Goal: Task Accomplishment & Management: Manage account settings

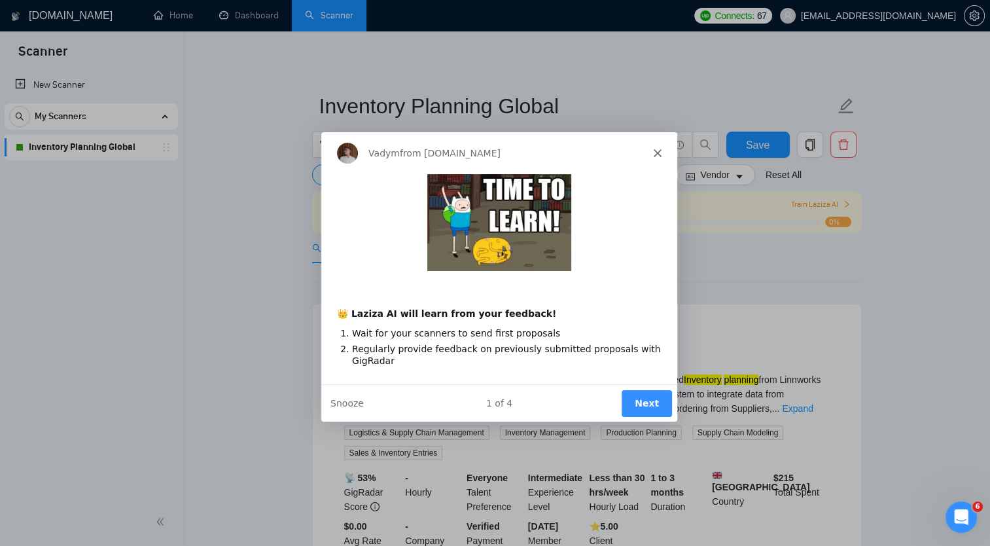
click at [84, 120] on div "Product tour overlay" at bounding box center [495, 273] width 990 height 546
click at [655, 152] on icon "Close" at bounding box center [657, 152] width 8 height 8
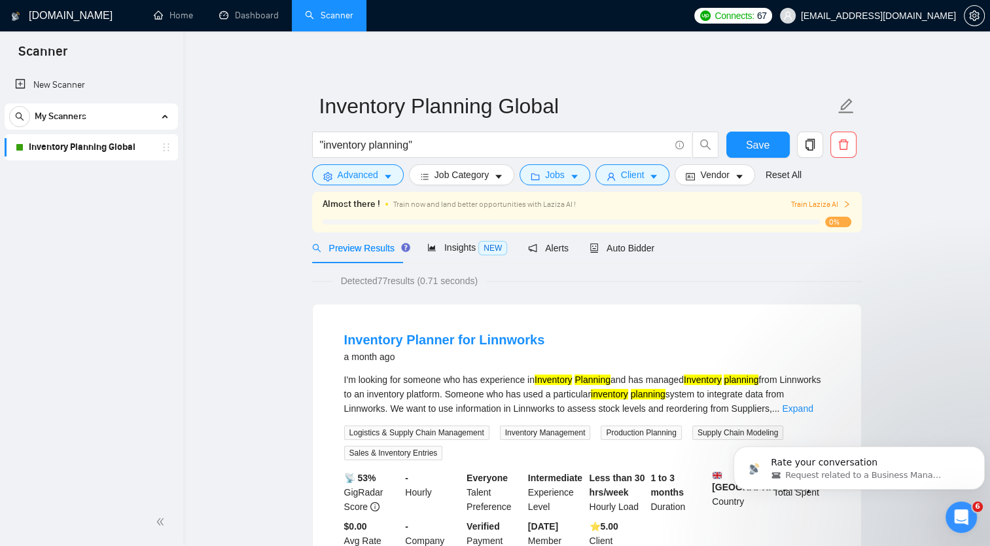
click at [82, 140] on link "Inventory Planning Global" at bounding box center [91, 147] width 124 height 26
click at [86, 147] on link "Inventory Planning Global" at bounding box center [91, 147] width 124 height 26
click at [615, 246] on span "Auto Bidder" at bounding box center [622, 248] width 65 height 10
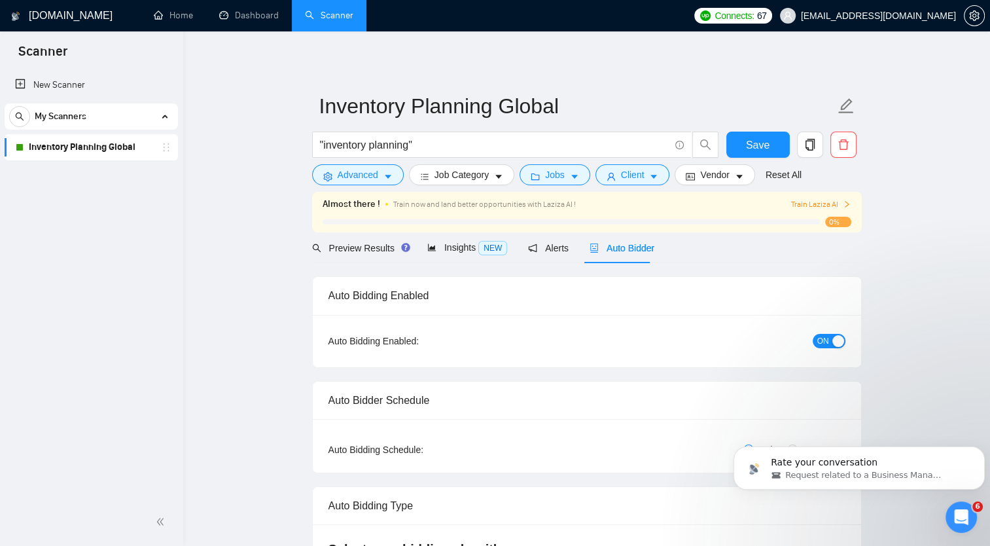
checkbox input "true"
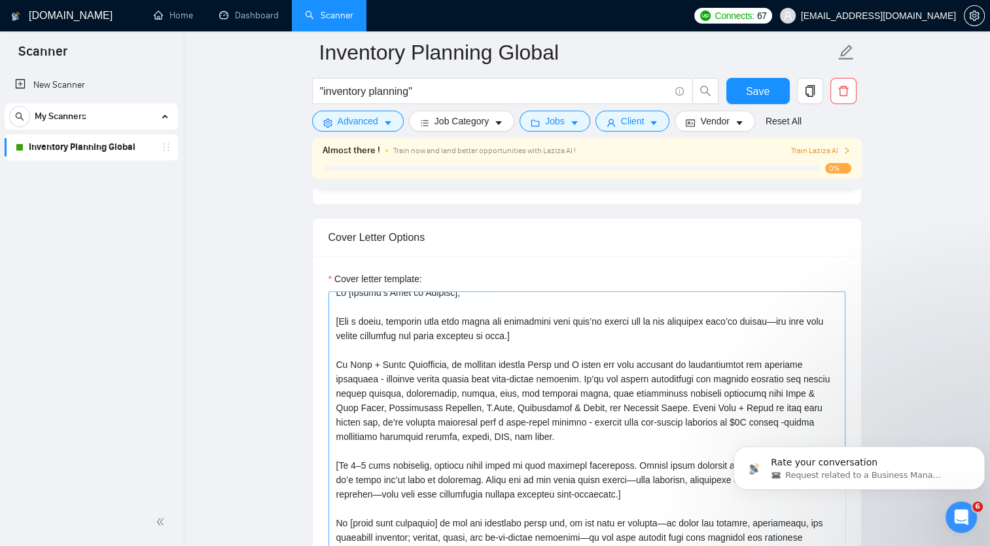
scroll to position [10, 0]
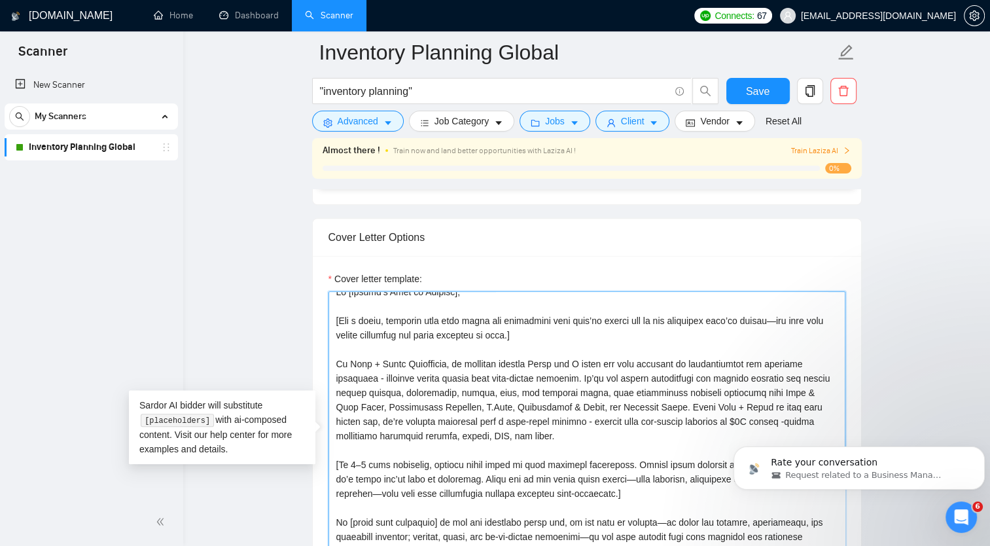
click at [661, 403] on textarea "Cover letter template:" at bounding box center [587, 438] width 517 height 295
click at [660, 403] on textarea "Cover letter template:" at bounding box center [587, 438] width 517 height 295
drag, startPoint x: 660, startPoint y: 403, endPoint x: 589, endPoint y: 423, distance: 73.4
click at [589, 423] on textarea "Cover letter template:" at bounding box center [587, 438] width 517 height 295
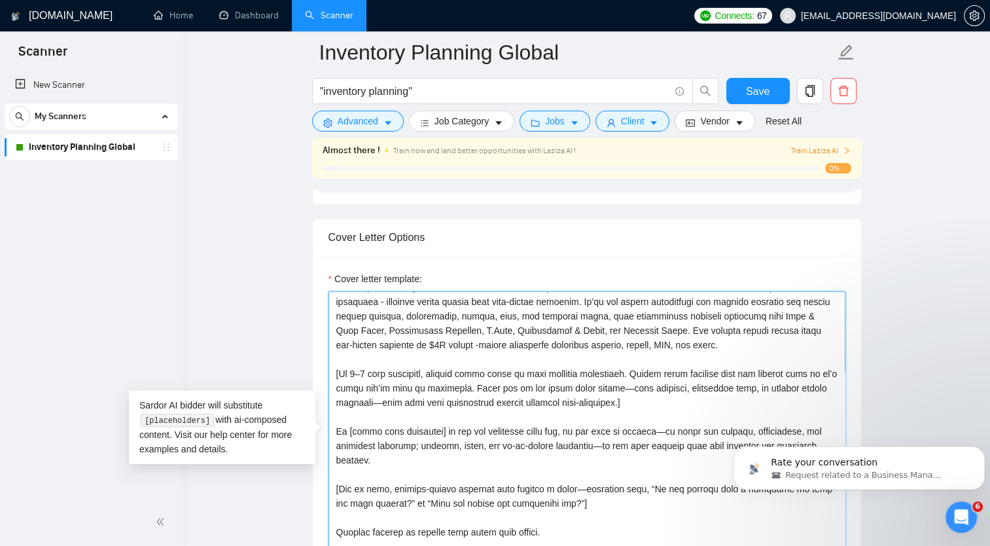
scroll to position [100, 0]
drag, startPoint x: 715, startPoint y: 416, endPoint x: 552, endPoint y: 436, distance: 164.2
click at [552, 436] on textarea "Cover letter template:" at bounding box center [587, 438] width 517 height 295
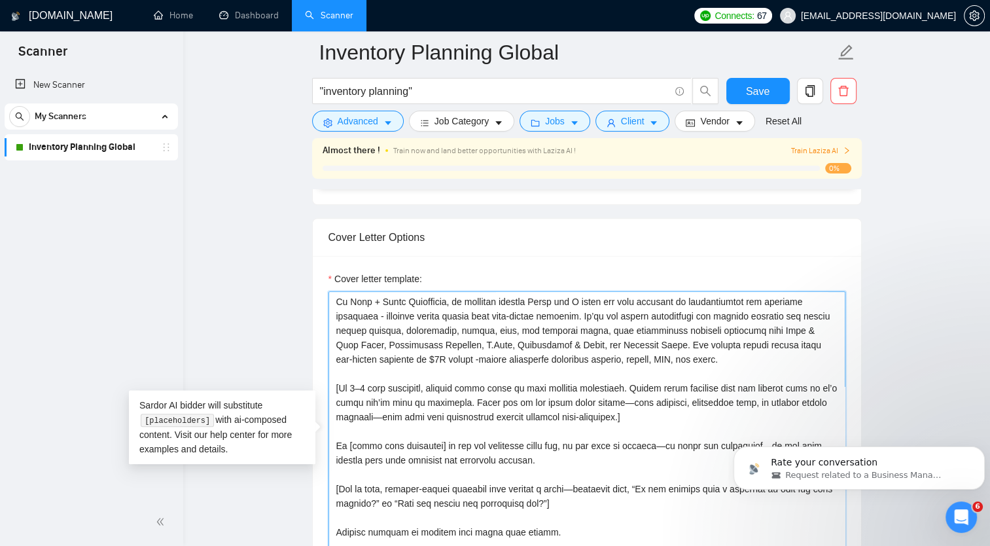
scroll to position [86, 0]
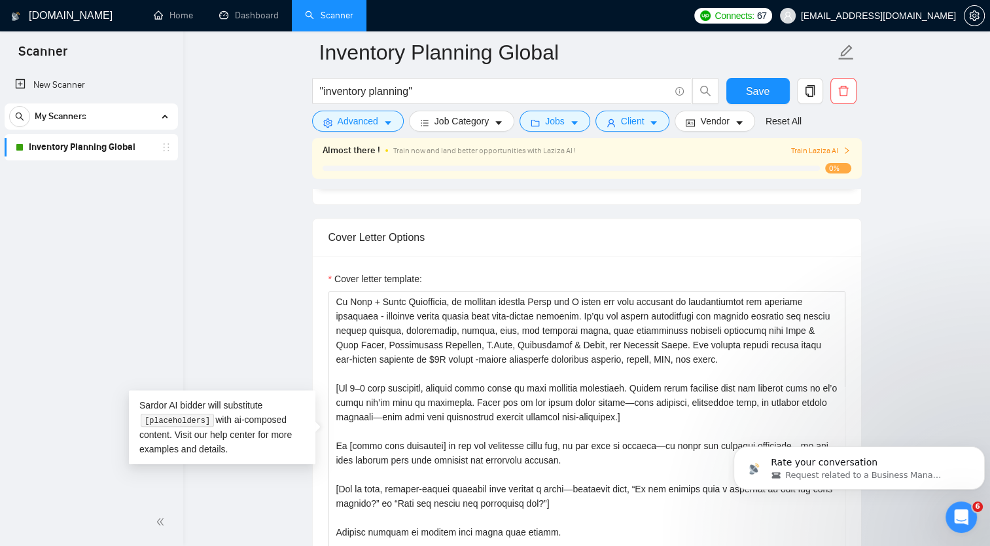
click at [782, 427] on body "Rate your conversation Request related to a Business Manager" at bounding box center [859, 464] width 251 height 81
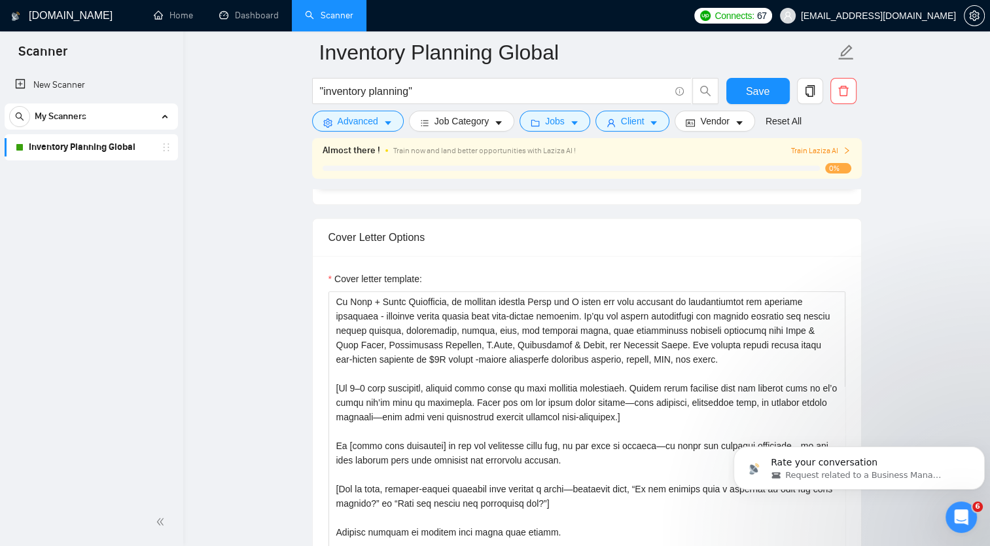
click at [782, 429] on body "Rate your conversation Request related to a Business Manager" at bounding box center [859, 464] width 251 height 81
click at [785, 427] on body "Rate your conversation Request related to a Business Manager" at bounding box center [859, 464] width 251 height 81
click at [791, 429] on body "Rate your conversation Request related to a Business Manager" at bounding box center [859, 464] width 251 height 81
click at [790, 429] on body "Rate your conversation Request related to a Business Manager" at bounding box center [859, 464] width 251 height 81
click at [676, 479] on textarea "Cover letter template:" at bounding box center [587, 438] width 517 height 295
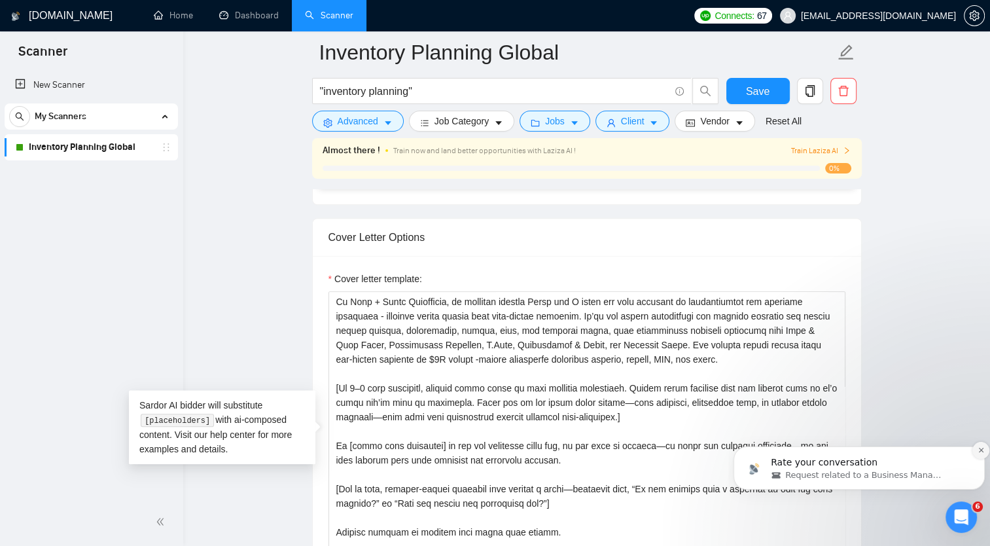
click at [982, 448] on icon "Dismiss notification" at bounding box center [981, 449] width 7 height 7
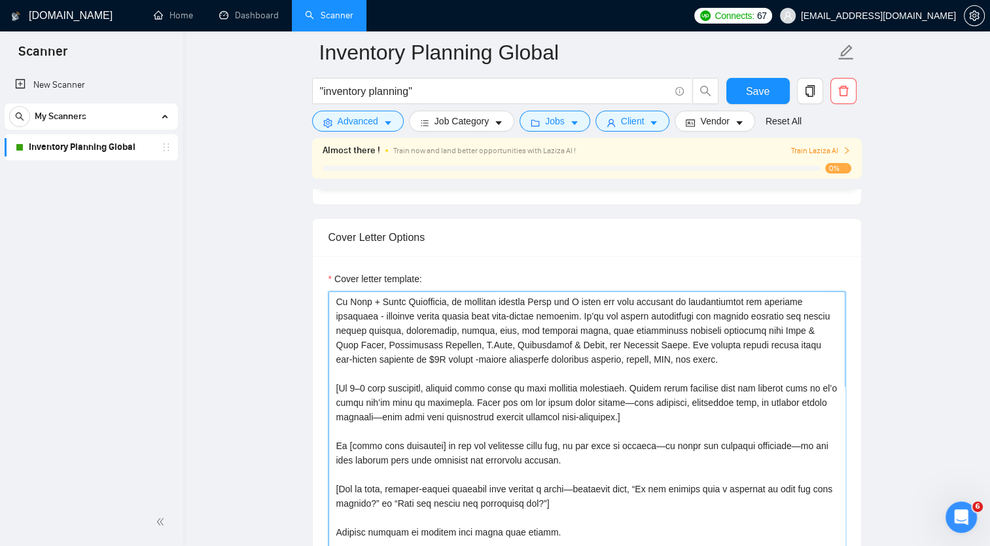
click at [791, 433] on textarea "Cover letter template:" at bounding box center [587, 438] width 517 height 295
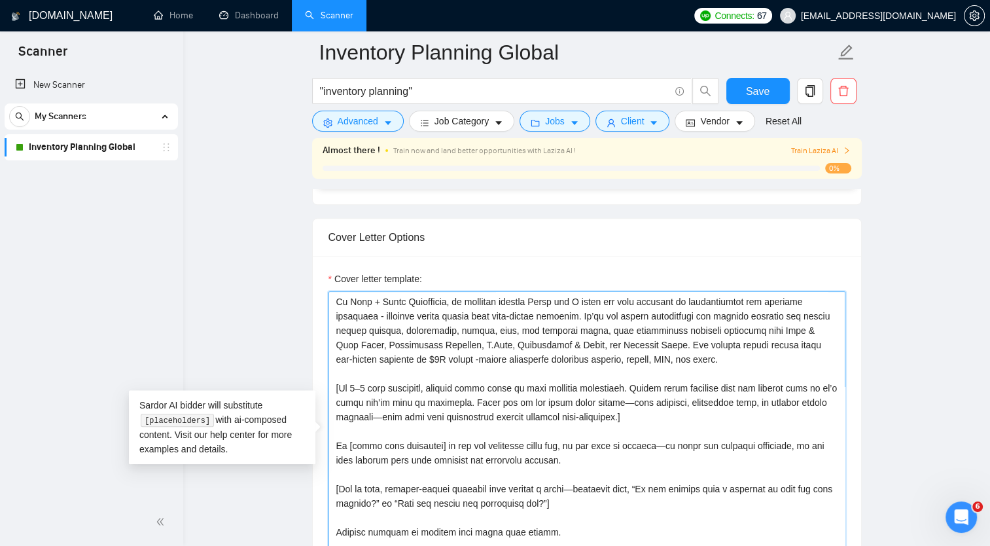
click at [652, 433] on textarea "Cover letter template:" at bounding box center [587, 438] width 517 height 295
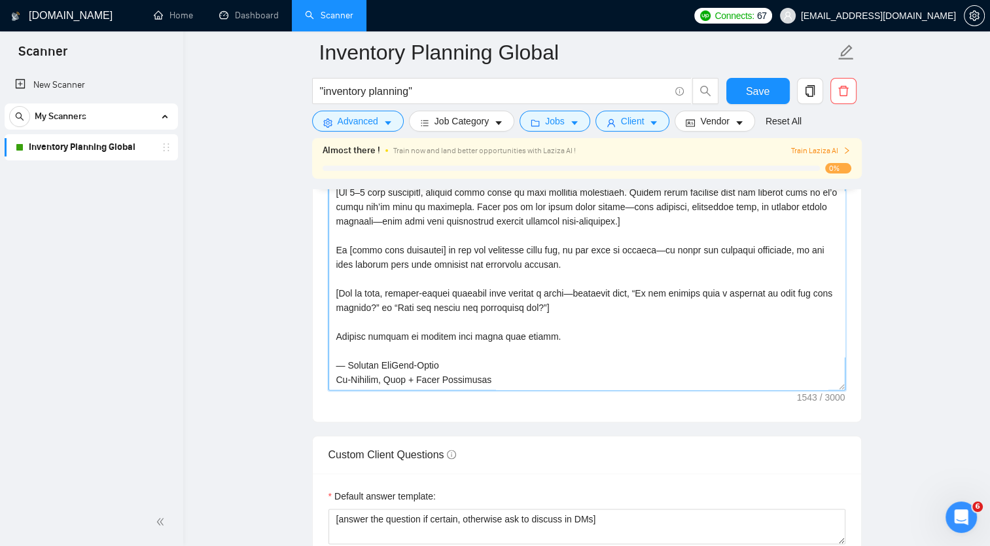
scroll to position [1610, 0]
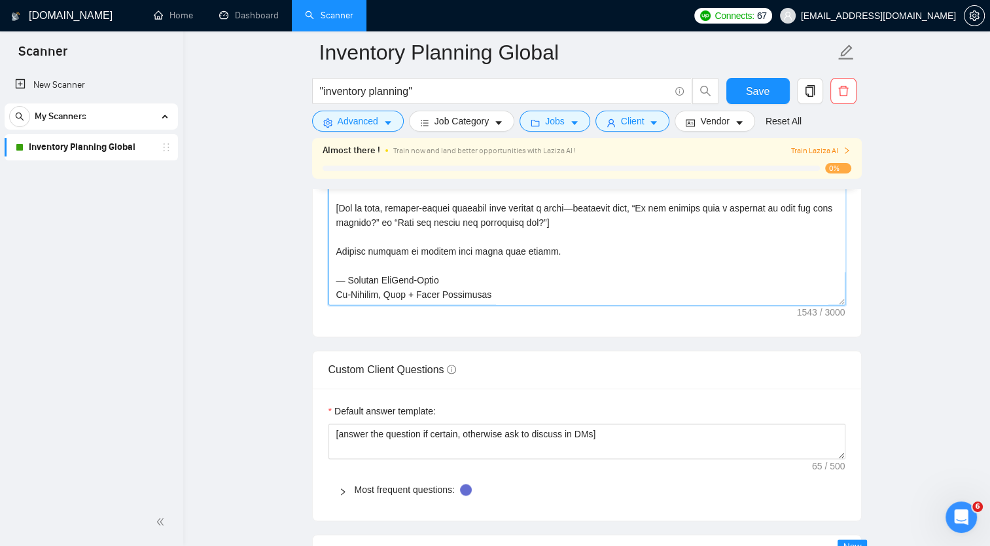
drag, startPoint x: 448, startPoint y: 518, endPoint x: 546, endPoint y: 396, distance: 156.4
click at [546, 396] on form "Auto Bidding Enabled Auto Bidding Enabled: ON Auto Bidder Schedule Auto Bidding…" at bounding box center [587, 274] width 550 height 3197
click at [521, 236] on textarea "Cover letter template:" at bounding box center [587, 157] width 517 height 295
drag, startPoint x: 448, startPoint y: 239, endPoint x: 545, endPoint y: 238, distance: 96.2
click at [545, 238] on textarea "Cover letter template:" at bounding box center [587, 157] width 517 height 295
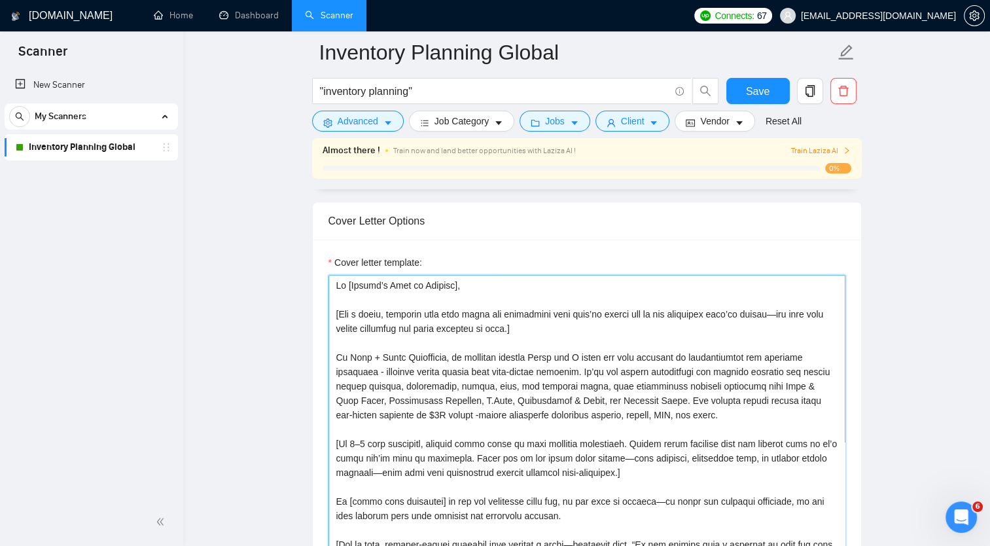
scroll to position [1349, 0]
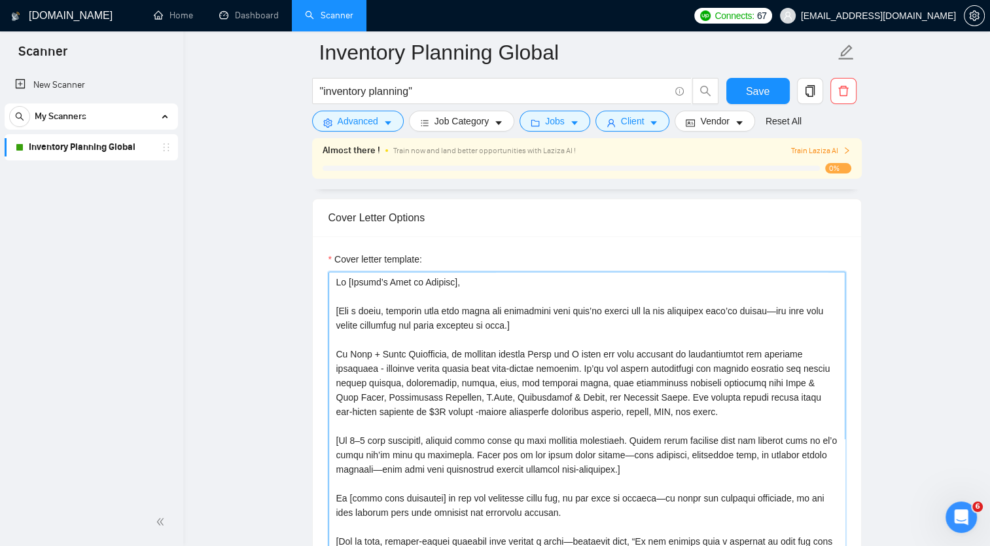
click at [575, 367] on textarea "Cover letter template:" at bounding box center [587, 419] width 517 height 295
click at [776, 394] on textarea "Cover letter template:" at bounding box center [587, 419] width 517 height 295
drag, startPoint x: 687, startPoint y: 367, endPoint x: 448, endPoint y: 385, distance: 240.3
click at [448, 385] on textarea "Cover letter template:" at bounding box center [587, 419] width 517 height 295
drag, startPoint x: 590, startPoint y: 381, endPoint x: 642, endPoint y: 384, distance: 51.1
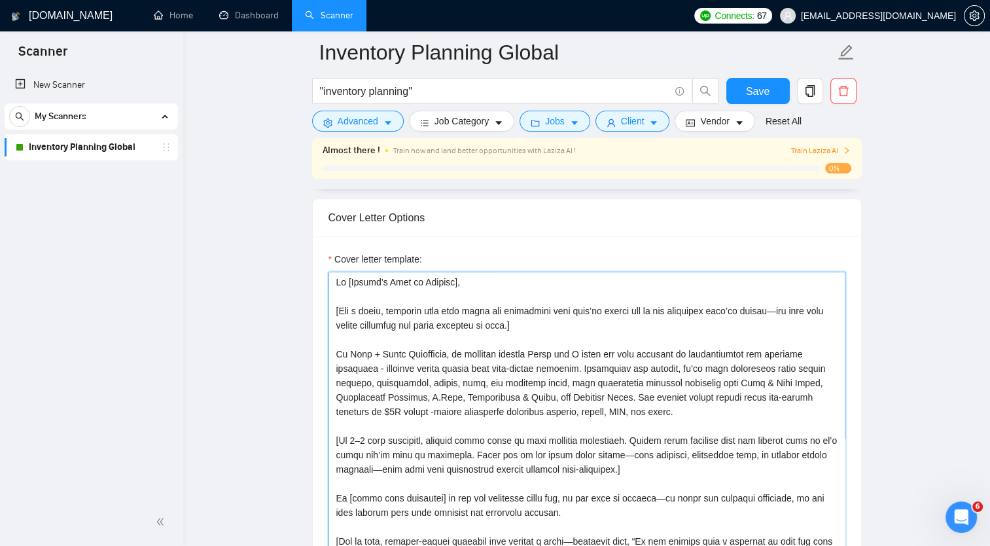
click at [642, 384] on textarea "Cover letter template:" at bounding box center [587, 419] width 517 height 295
drag, startPoint x: 571, startPoint y: 381, endPoint x: 642, endPoint y: 382, distance: 70.7
click at [642, 382] on textarea "Cover letter template:" at bounding box center [587, 419] width 517 height 295
click at [581, 394] on textarea "Cover letter template:" at bounding box center [587, 419] width 517 height 295
drag, startPoint x: 380, startPoint y: 367, endPoint x: 372, endPoint y: 368, distance: 7.9
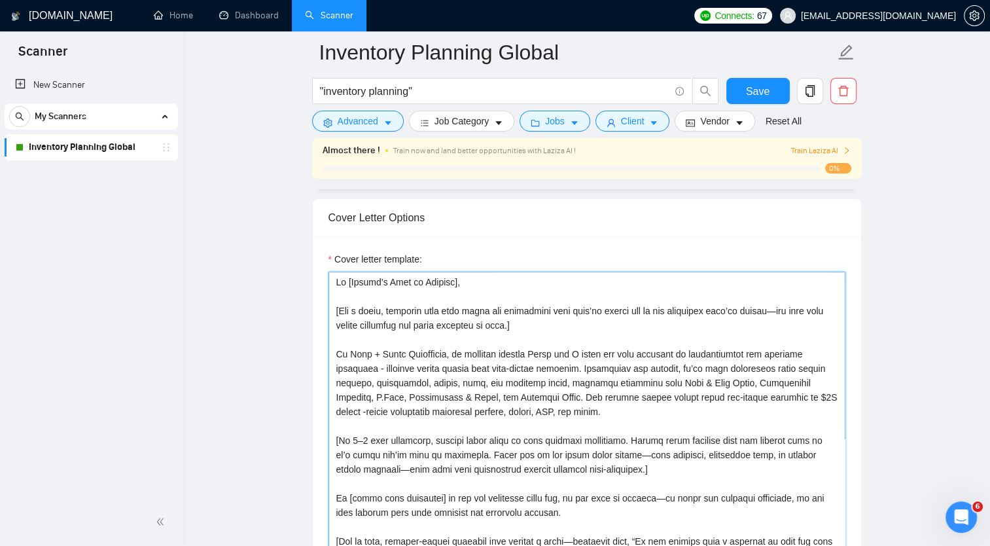
click at [372, 368] on textarea "Cover letter template:" at bounding box center [587, 419] width 517 height 295
click at [579, 395] on textarea "Cover letter template:" at bounding box center [587, 419] width 517 height 295
drag, startPoint x: 582, startPoint y: 395, endPoint x: 595, endPoint y: 399, distance: 13.7
click at [595, 399] on textarea "Cover letter template:" at bounding box center [587, 419] width 517 height 295
drag, startPoint x: 720, startPoint y: 397, endPoint x: 741, endPoint y: 400, distance: 21.1
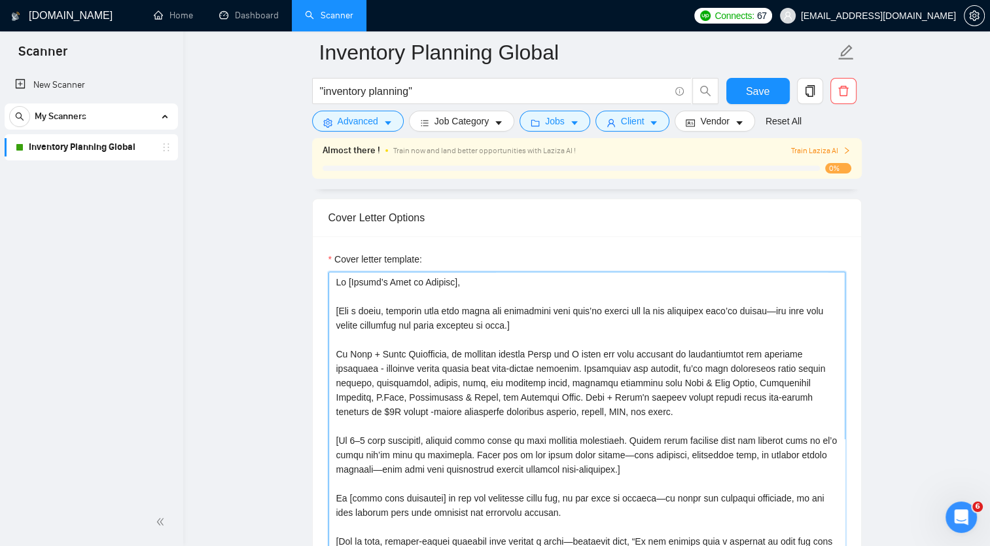
click at [741, 400] on textarea "Cover letter template:" at bounding box center [587, 419] width 517 height 295
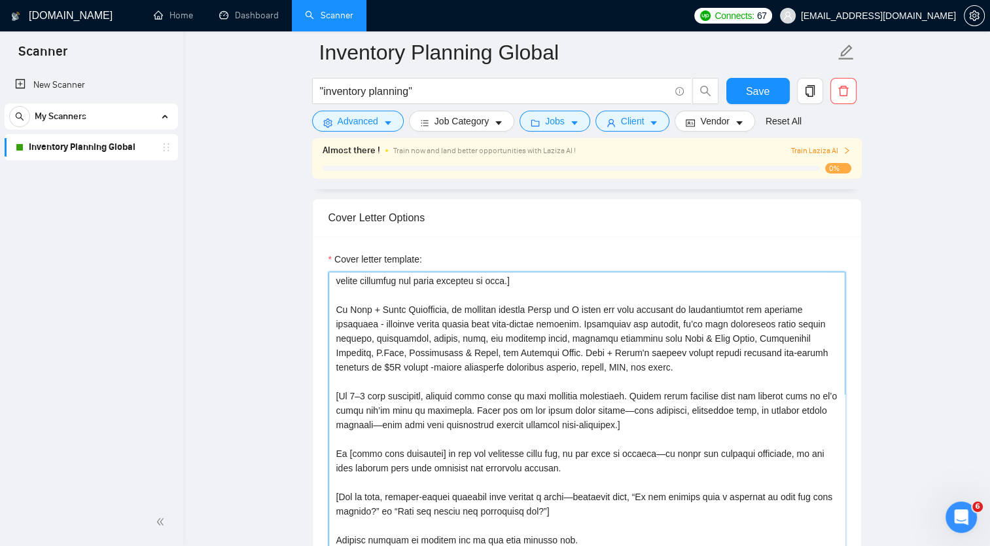
scroll to position [47, 0]
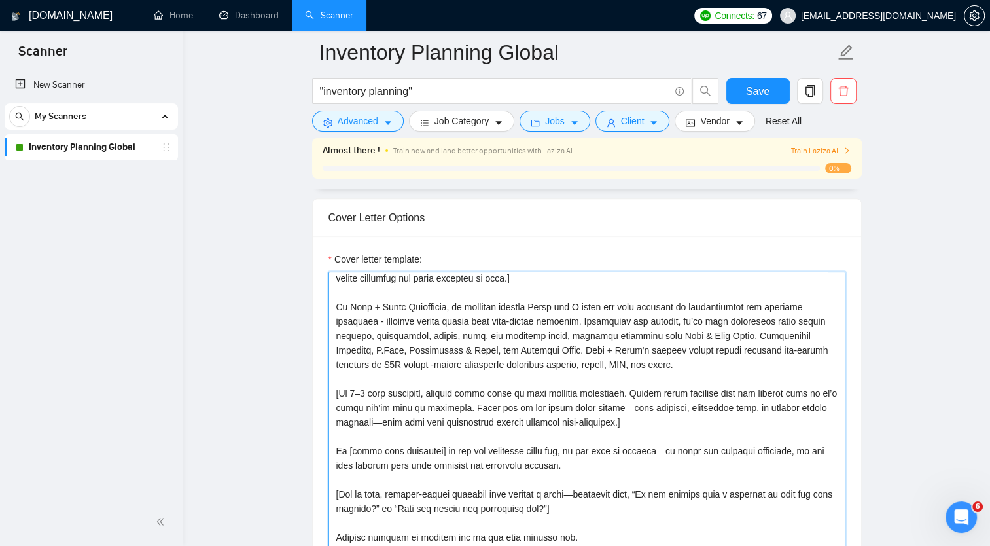
click at [335, 446] on textarea "Cover letter template:" at bounding box center [587, 419] width 517 height 295
click at [814, 446] on textarea "Cover letter template:" at bounding box center [587, 419] width 517 height 295
click at [690, 420] on textarea "Cover letter template:" at bounding box center [587, 419] width 517 height 295
click at [348, 391] on textarea "Cover letter template:" at bounding box center [587, 419] width 517 height 295
drag, startPoint x: 352, startPoint y: 392, endPoint x: 363, endPoint y: 394, distance: 11.3
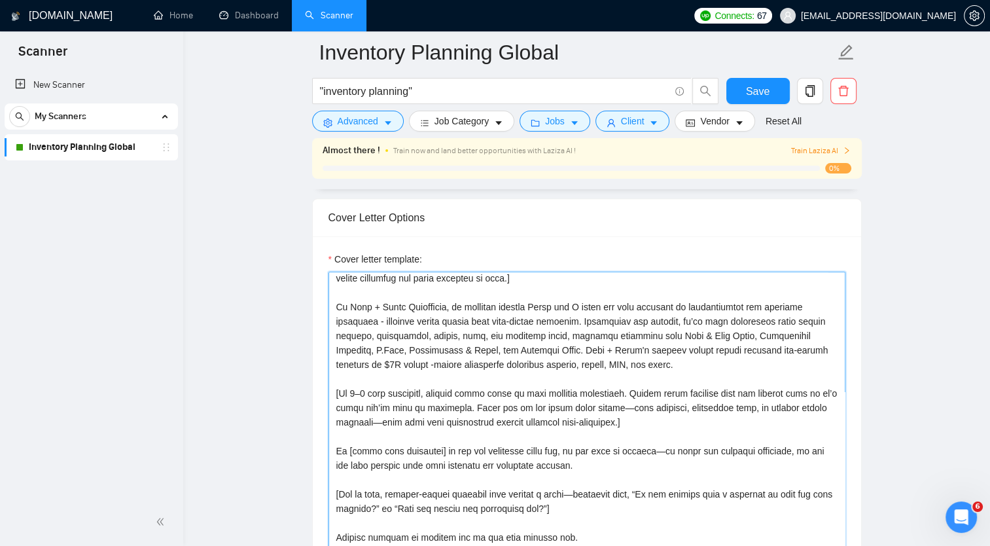
click at [363, 394] on textarea "Cover letter template:" at bounding box center [587, 419] width 517 height 295
click at [651, 426] on textarea "Cover letter template:" at bounding box center [587, 419] width 517 height 295
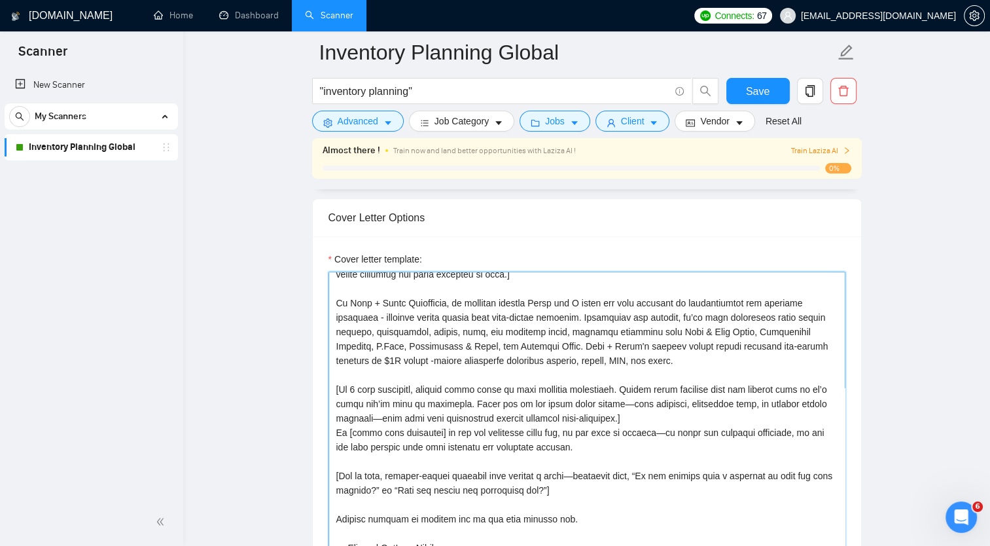
scroll to position [52, 0]
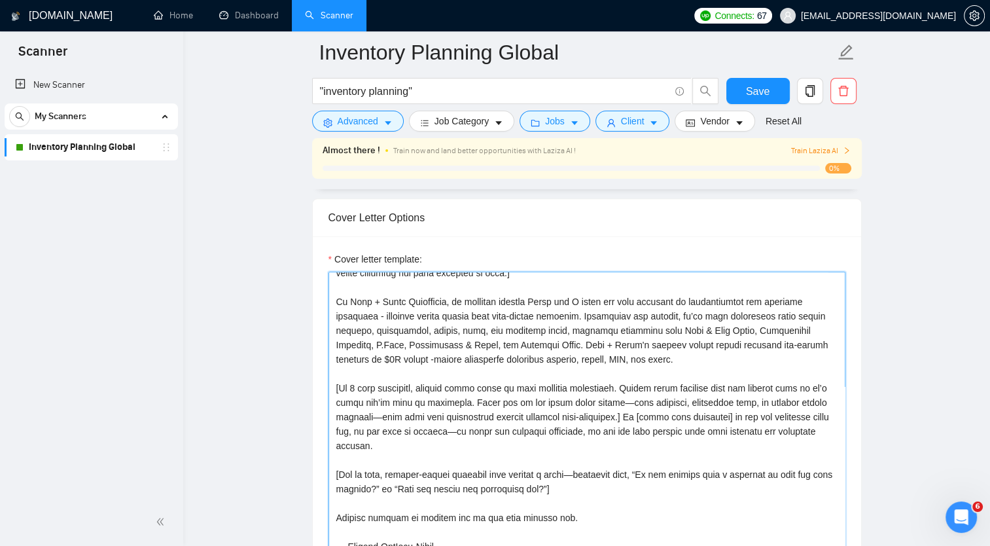
drag, startPoint x: 472, startPoint y: 431, endPoint x: 513, endPoint y: 430, distance: 41.3
click at [513, 430] on textarea "Cover letter template:" at bounding box center [587, 419] width 517 height 295
drag, startPoint x: 471, startPoint y: 431, endPoint x: 596, endPoint y: 435, distance: 125.1
click at [596, 435] on textarea "Cover letter template:" at bounding box center [587, 419] width 517 height 295
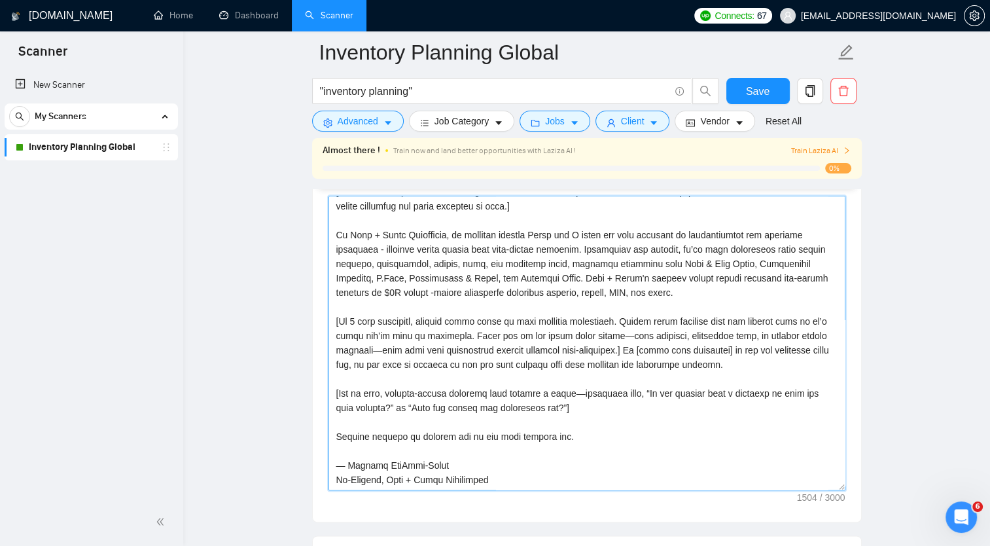
scroll to position [0, 0]
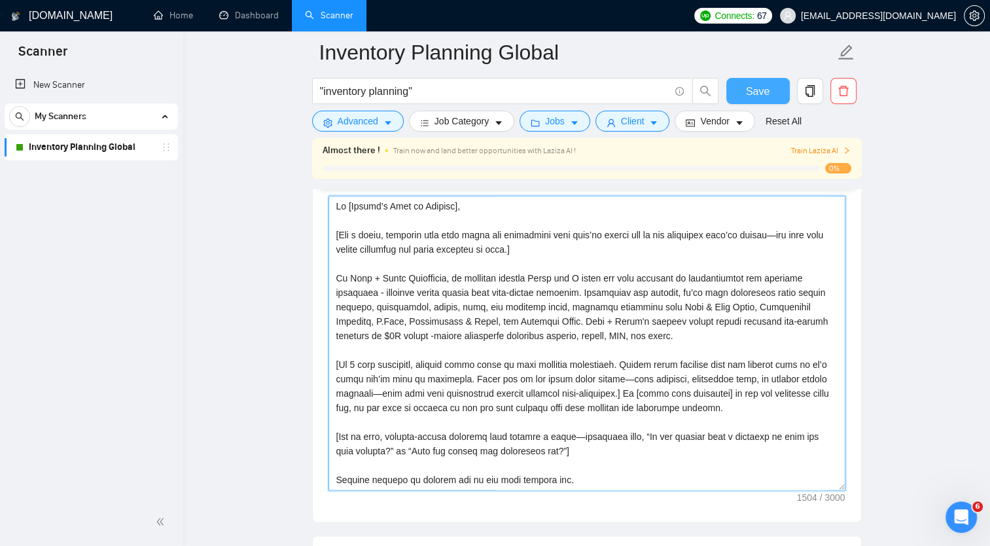
type textarea "Lo [Ipsumd’s Amet co Adipisc], [Eli s doeiu, temporin utla etdo magna ali enima…"
click at [755, 86] on span "Save" at bounding box center [758, 91] width 24 height 16
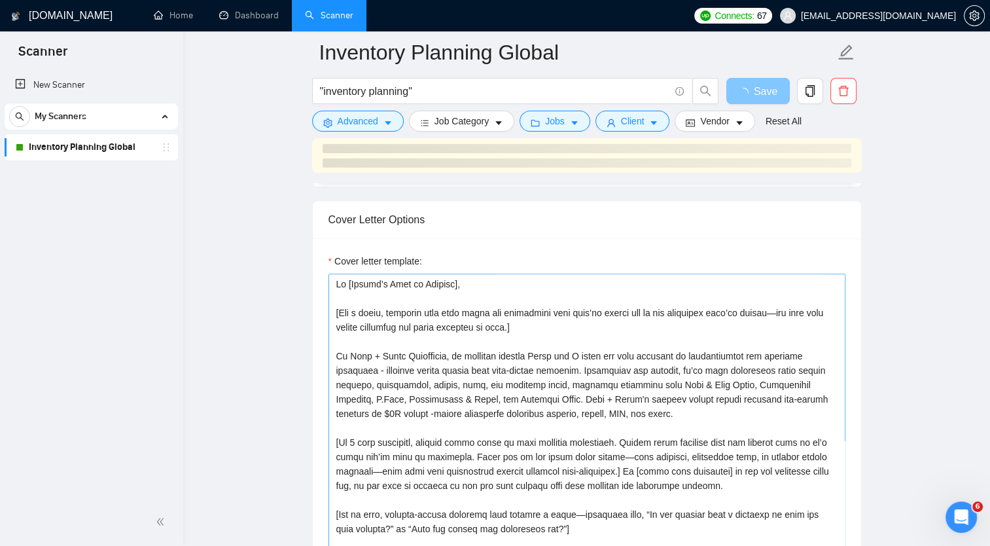
scroll to position [1347, 0]
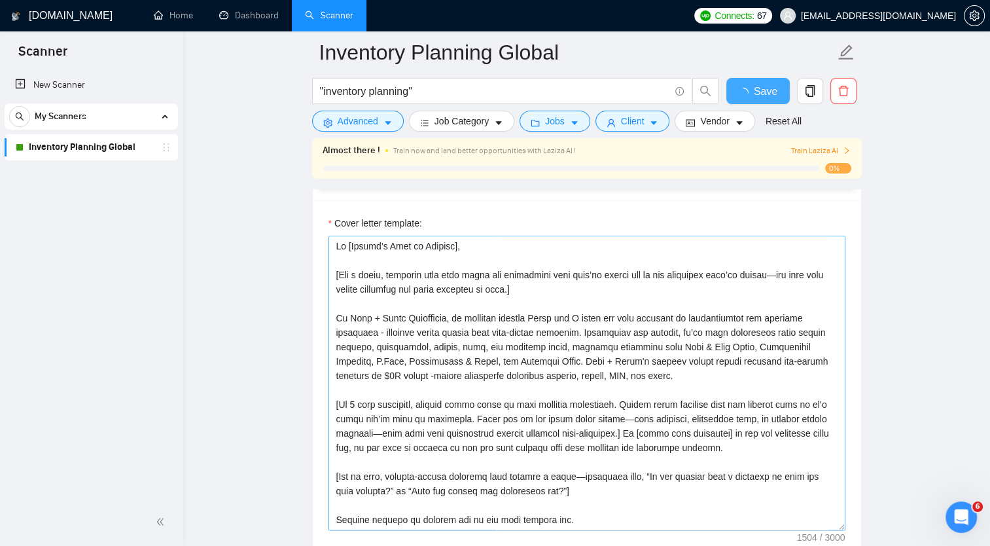
checkbox input "true"
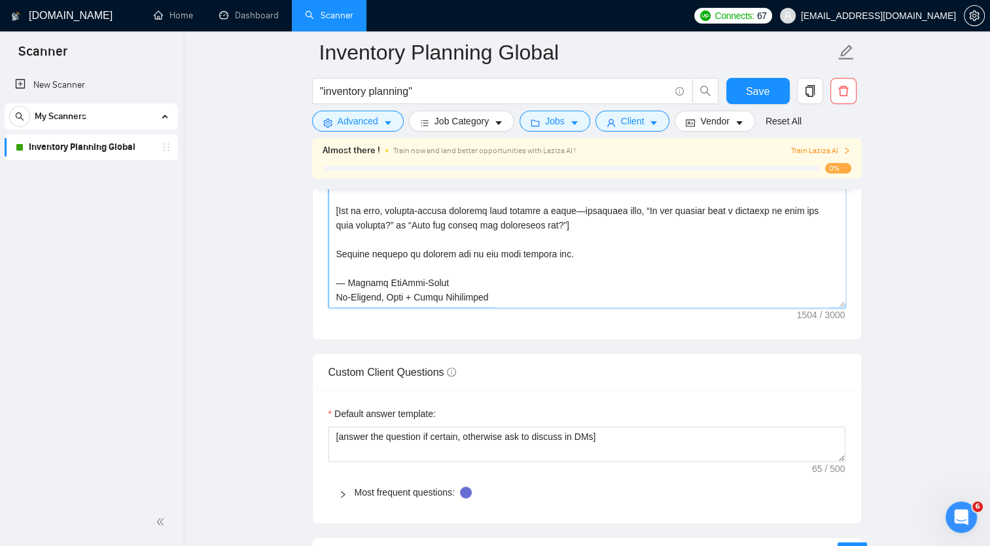
scroll to position [1788, 0]
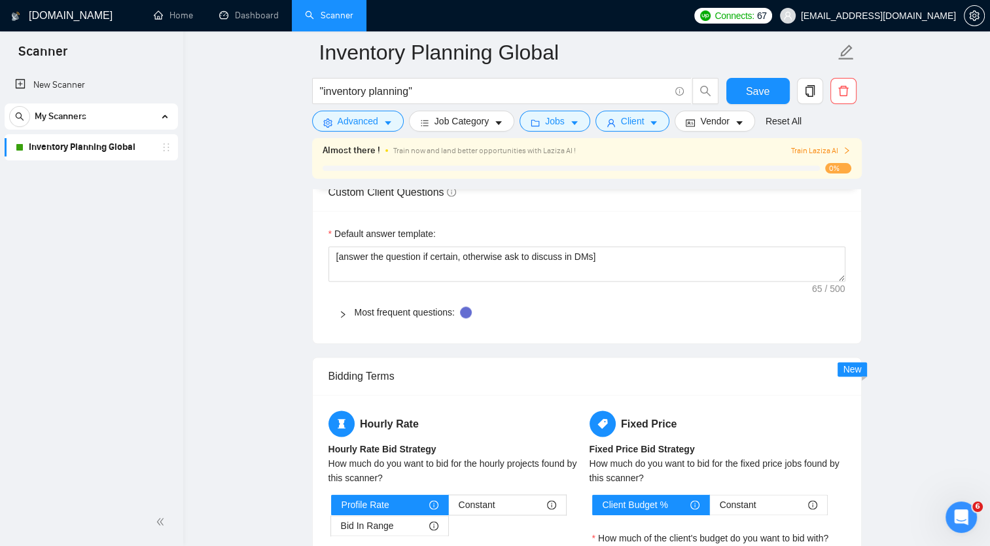
drag, startPoint x: 336, startPoint y: 284, endPoint x: 921, endPoint y: 185, distance: 593.5
click at [921, 185] on main "Inventory Planning Global "inventory planning" Save Advanced Job Category Jobs …" at bounding box center [586, 97] width 765 height 3665
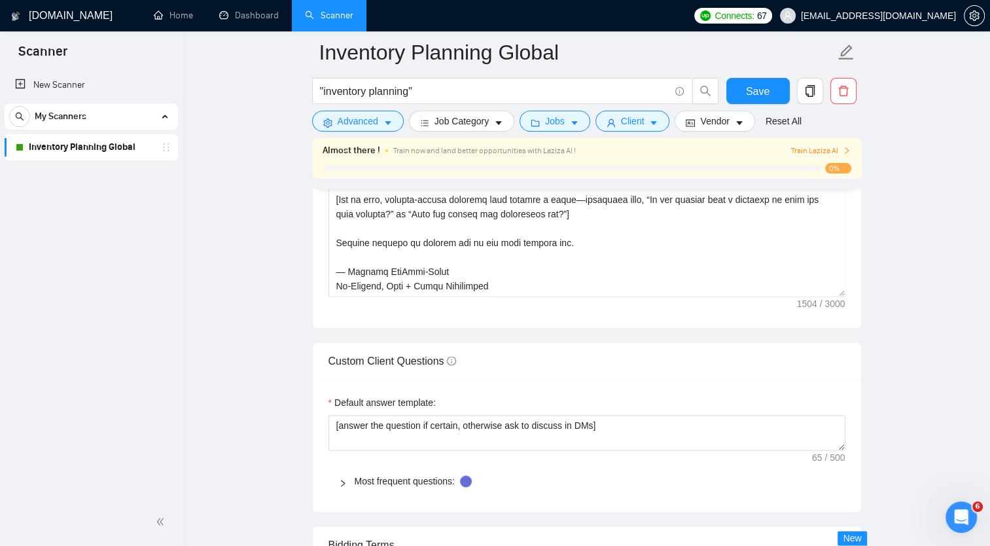
scroll to position [1618, 0]
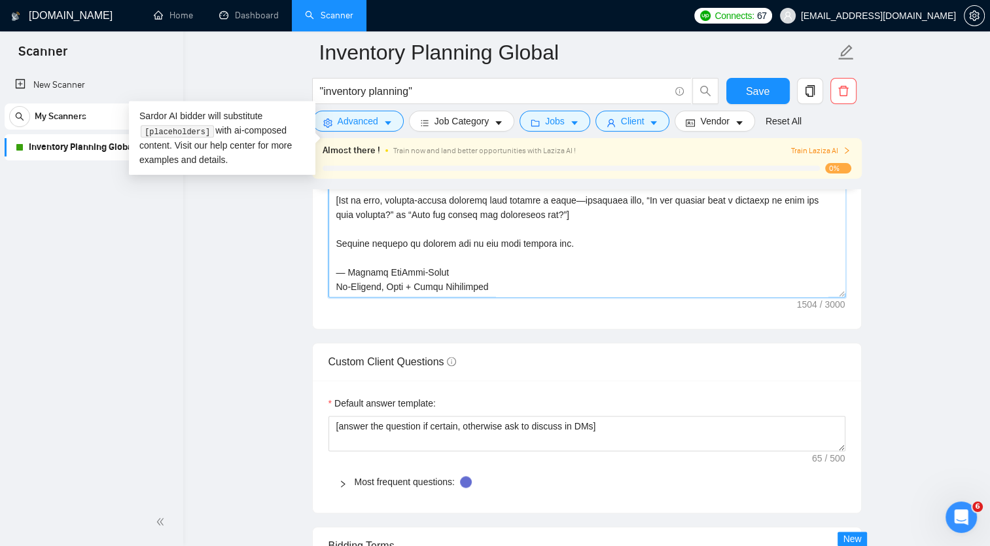
drag, startPoint x: 512, startPoint y: 270, endPoint x: 416, endPoint y: 206, distance: 115.1
click at [416, 206] on textarea "Cover letter template:" at bounding box center [587, 150] width 517 height 295
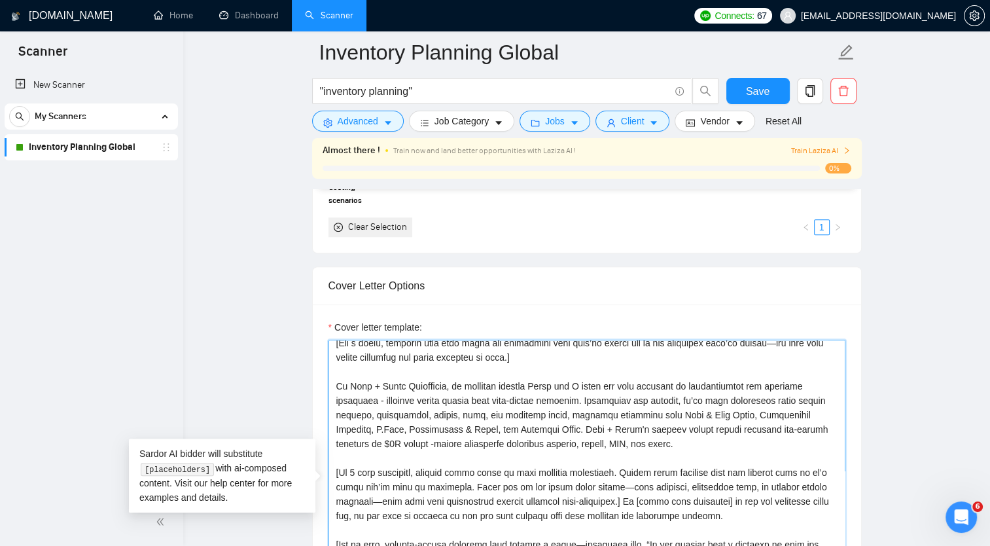
scroll to position [37, 0]
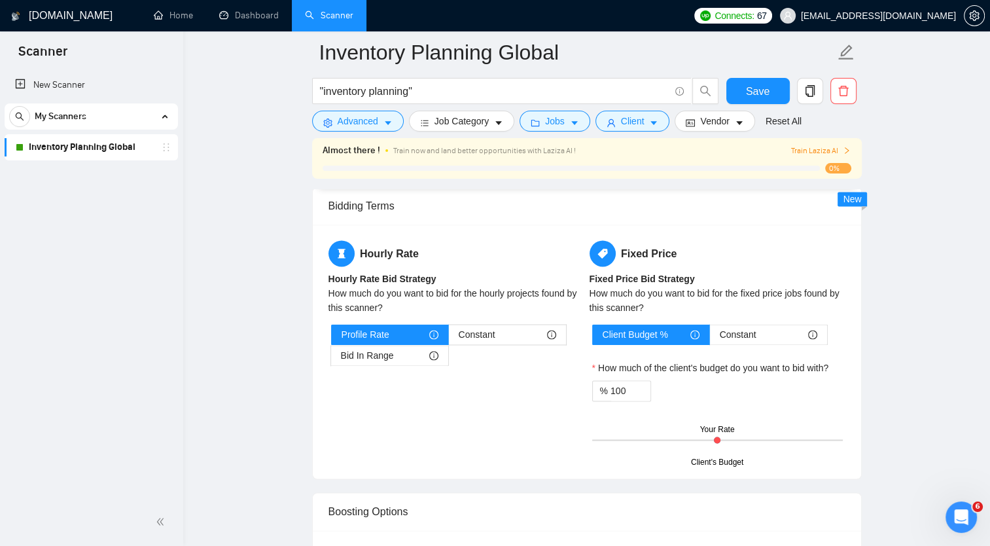
scroll to position [1957, 0]
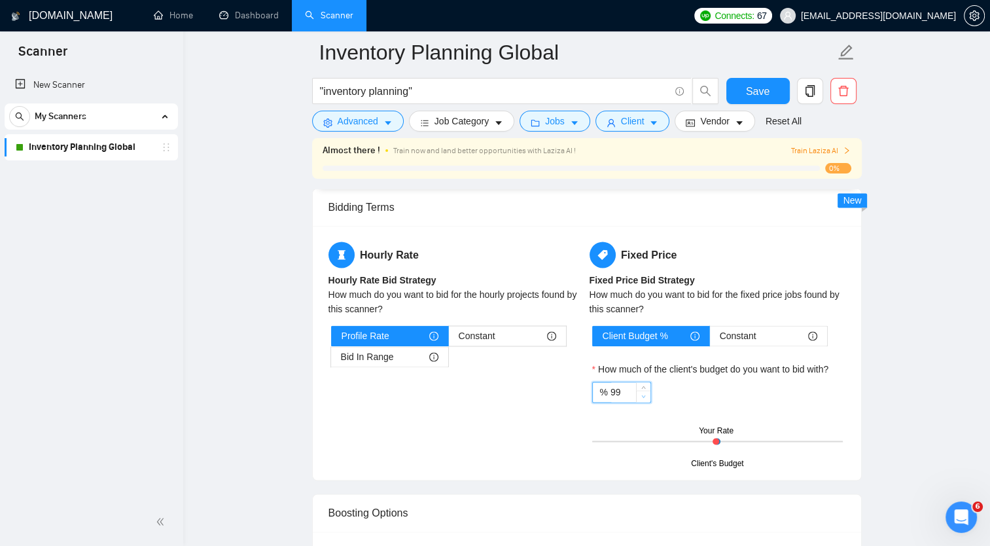
click at [638, 390] on span "Decrease Value" at bounding box center [643, 396] width 14 height 12
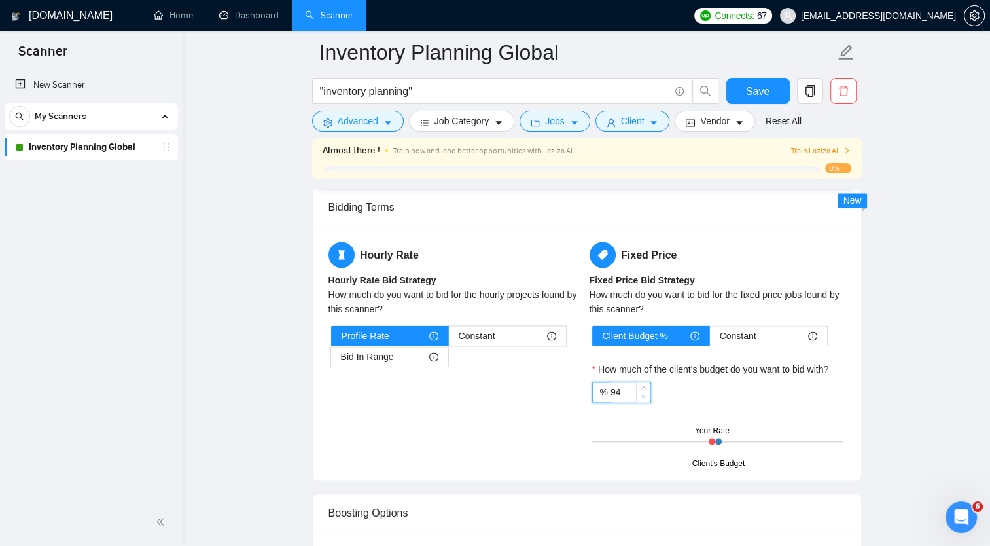
click at [638, 390] on span "Decrease Value" at bounding box center [643, 396] width 14 height 12
type input "90"
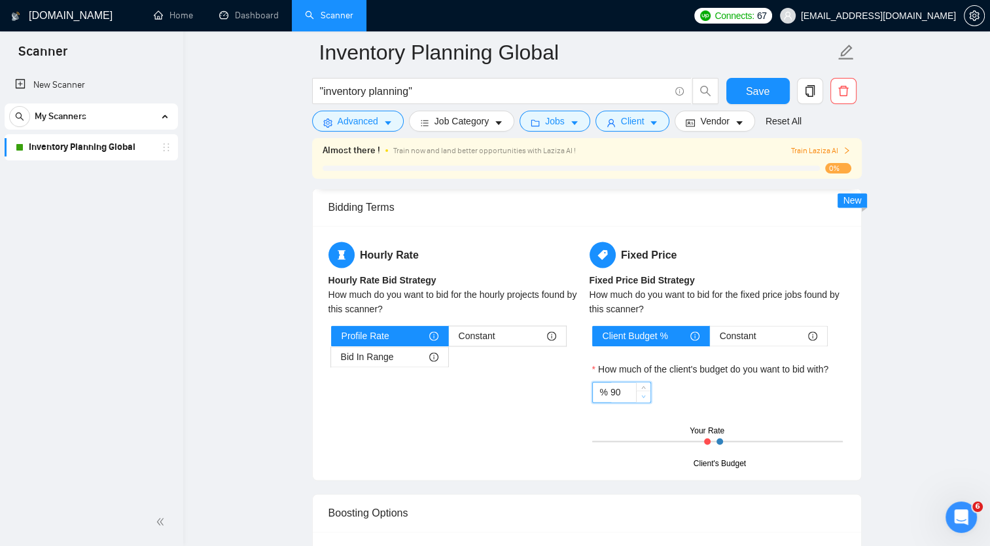
click at [638, 390] on span "Decrease Value" at bounding box center [643, 396] width 14 height 12
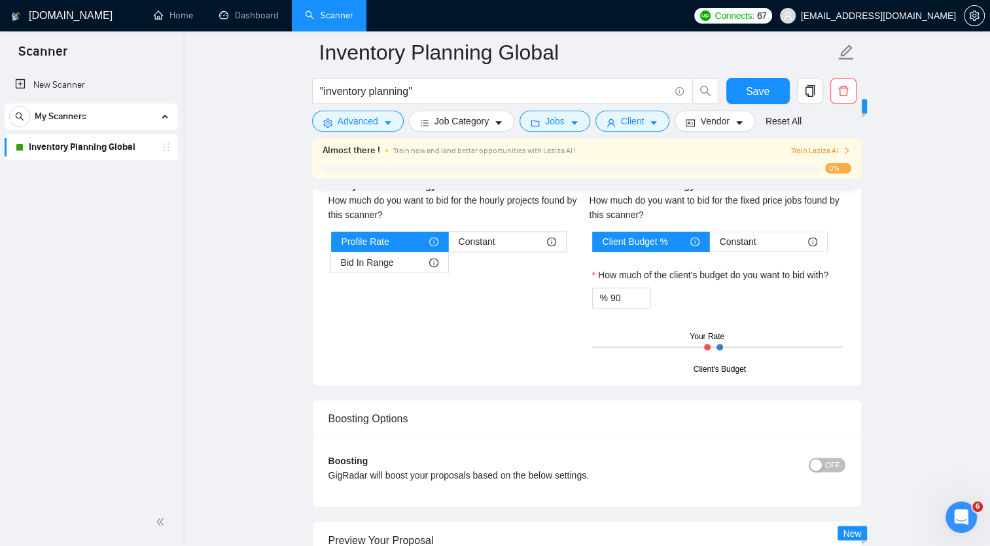
scroll to position [2081, 0]
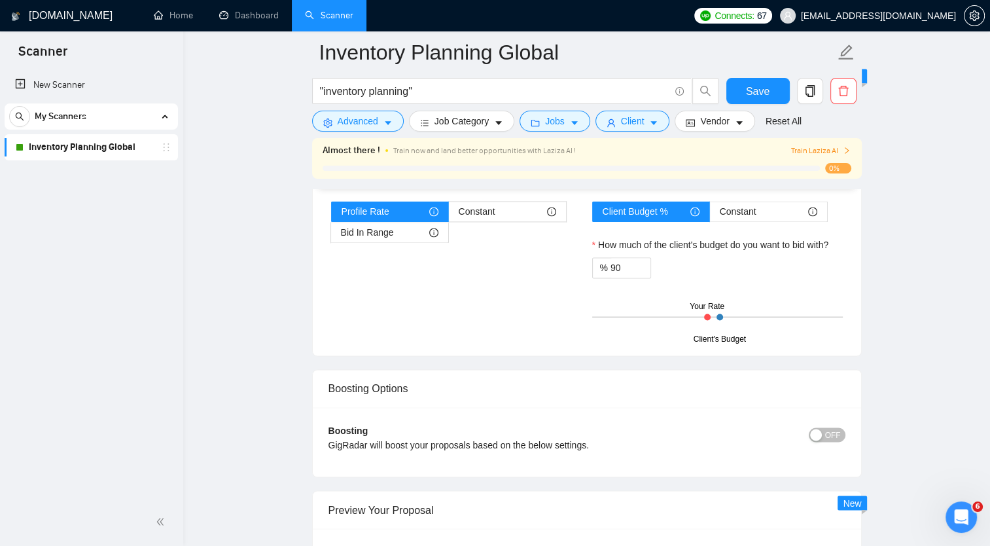
click at [831, 433] on span "OFF" at bounding box center [833, 434] width 16 height 14
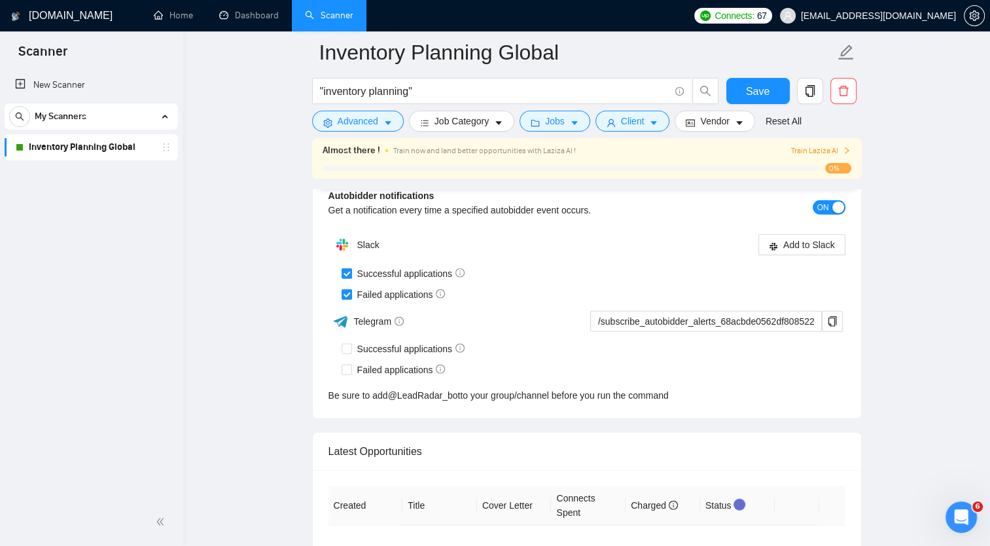
scroll to position [3329, 0]
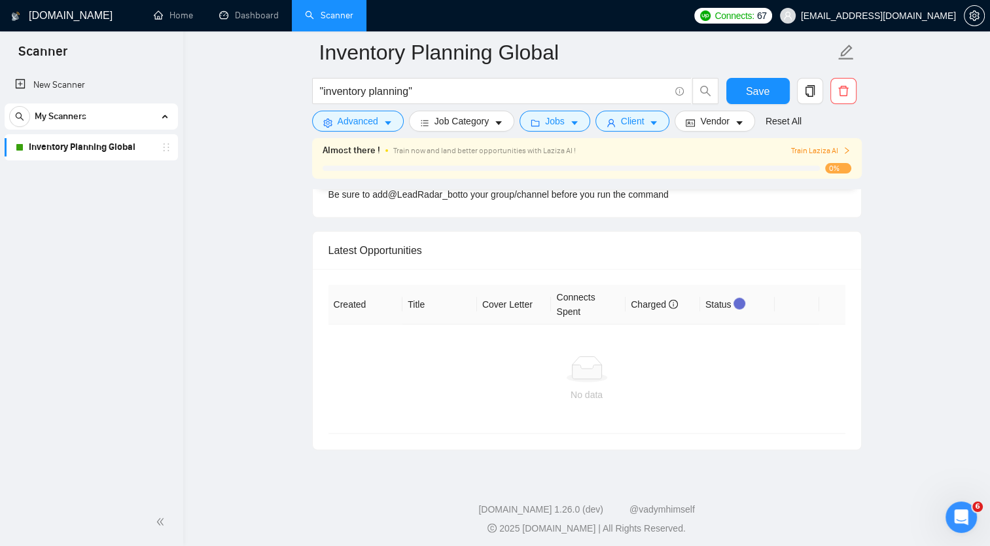
click at [899, 489] on footer "[DOMAIN_NAME] 1.26.0 (dev) @vadymhimself 2025 [DOMAIN_NAME] | All Rights Reserv…" at bounding box center [586, 511] width 807 height 80
